Goal: Feedback & Contribution: Submit feedback/report problem

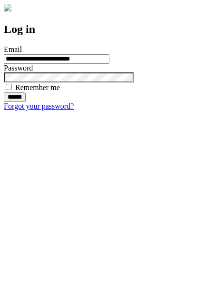
click at [26, 102] on input "******" at bounding box center [15, 97] width 22 height 10
type input "**********"
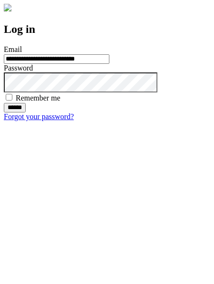
click at [26, 112] on input "******" at bounding box center [15, 108] width 22 height 10
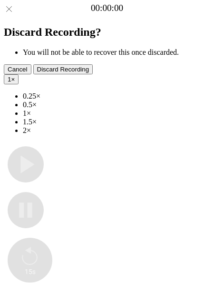
type input "**********"
